Goal: Find specific page/section: Find specific page/section

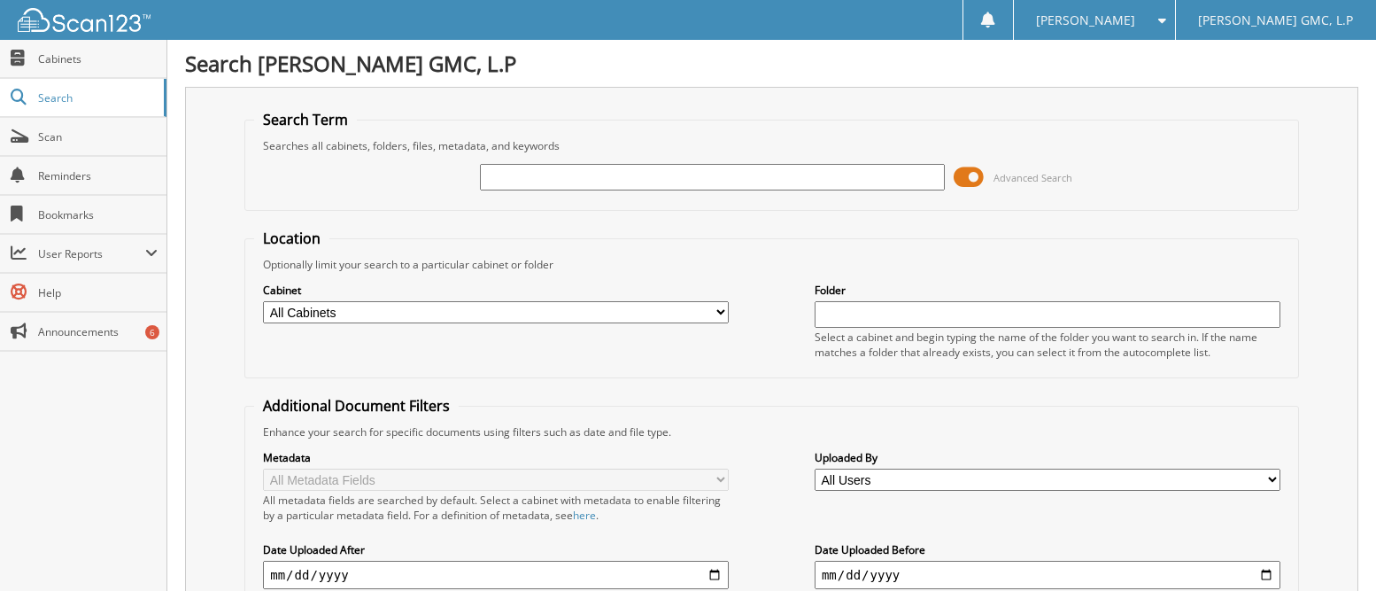
click at [509, 180] on input "text" at bounding box center [713, 177] width 466 height 27
type input "52840"
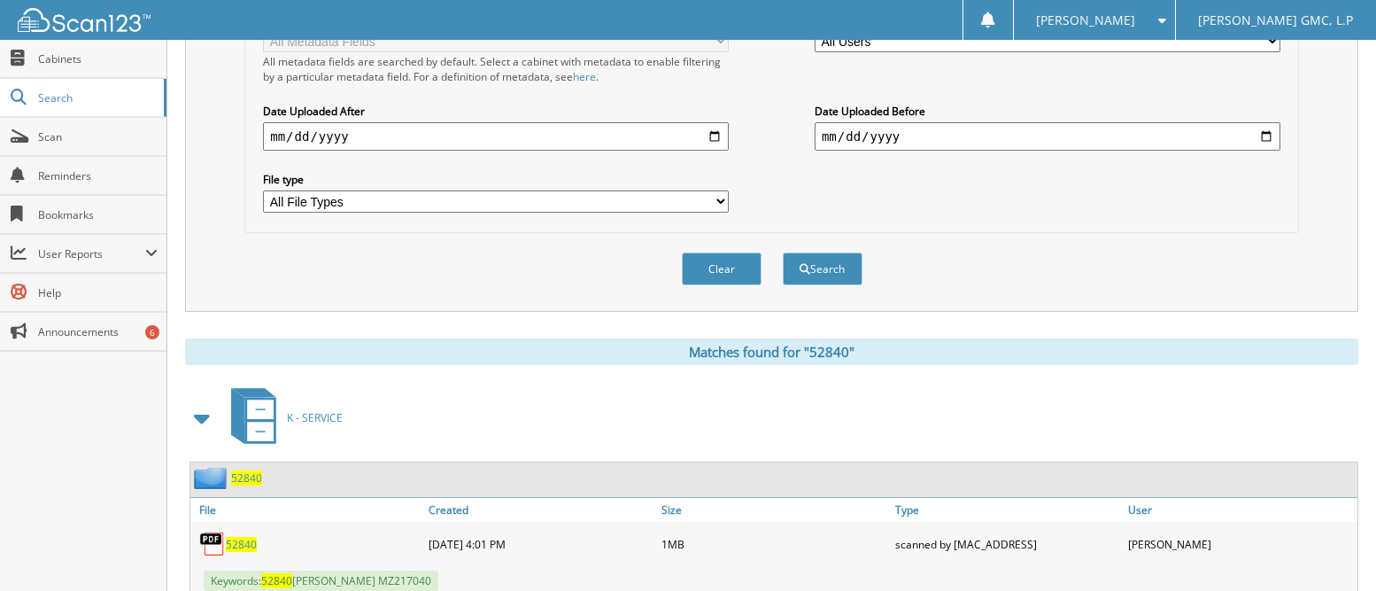
scroll to position [542, 0]
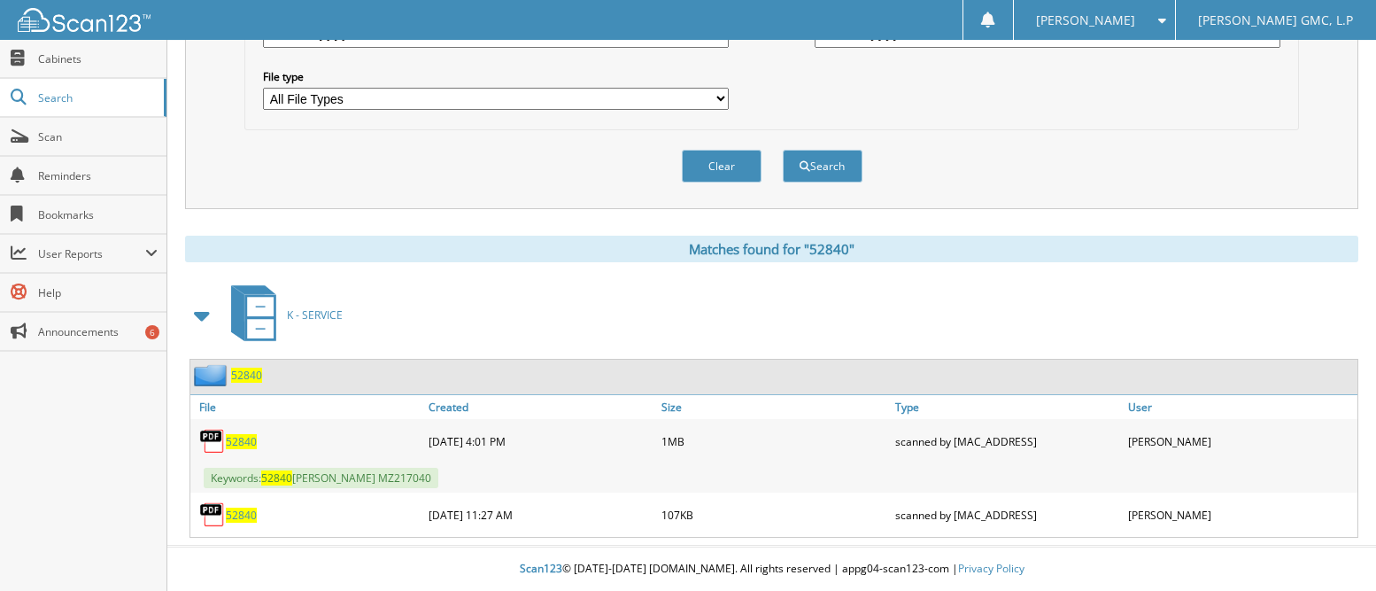
click at [249, 438] on span "52840" at bounding box center [241, 441] width 31 height 15
